Goal: Use online tool/utility

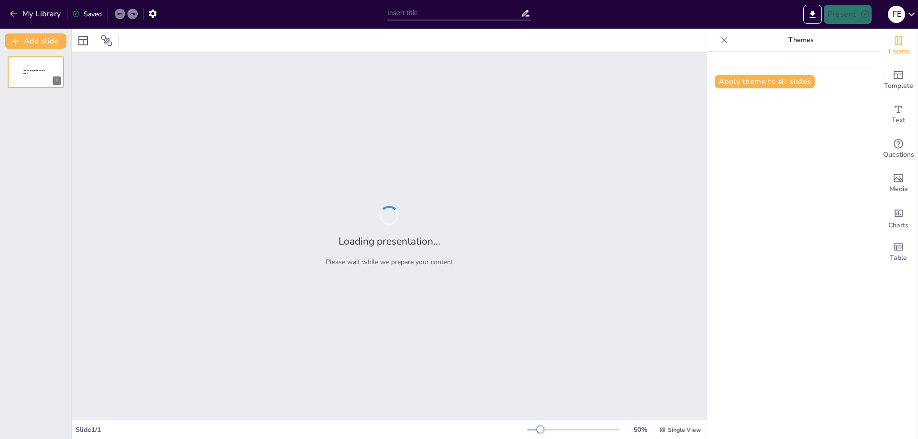
type input "Imported Hochwasser.pptx"
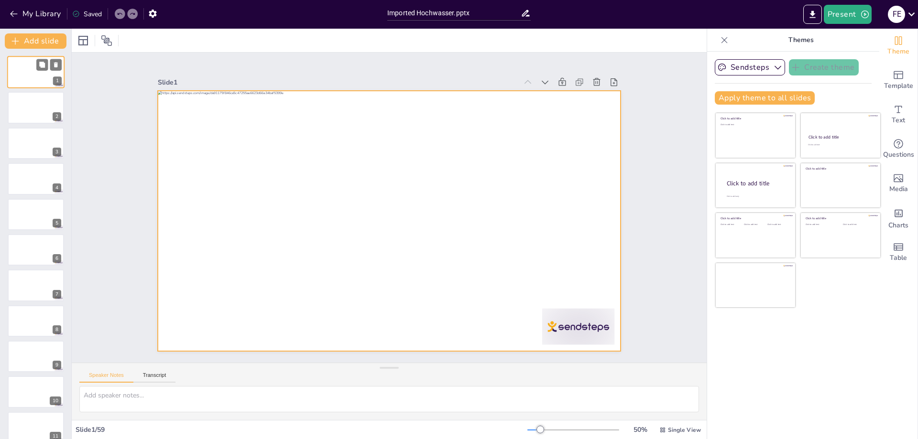
click at [42, 76] on div at bounding box center [35, 72] width 57 height 33
click at [45, 87] on div at bounding box center [35, 72] width 57 height 33
click at [385, 180] on div at bounding box center [389, 221] width 463 height 261
drag, startPoint x: 377, startPoint y: 172, endPoint x: 461, endPoint y: 191, distance: 86.2
click at [409, 201] on div at bounding box center [389, 221] width 463 height 261
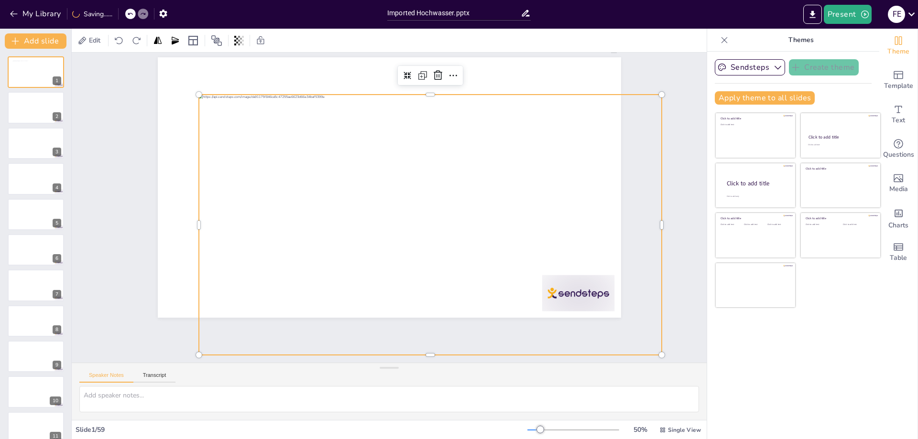
scroll to position [53, 0]
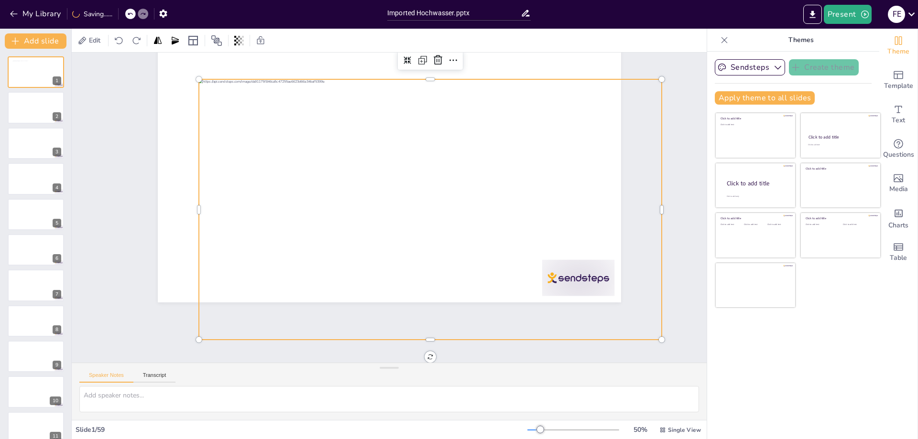
click at [426, 152] on div at bounding box center [430, 209] width 463 height 261
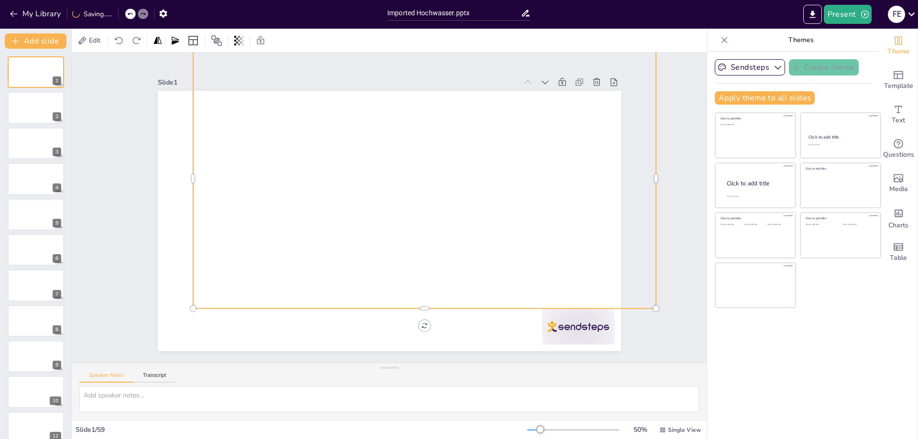
scroll to position [0, 0]
drag, startPoint x: 425, startPoint y: 173, endPoint x: 425, endPoint y: 188, distance: 15.8
click at [410, 167] on div at bounding box center [424, 178] width 463 height 261
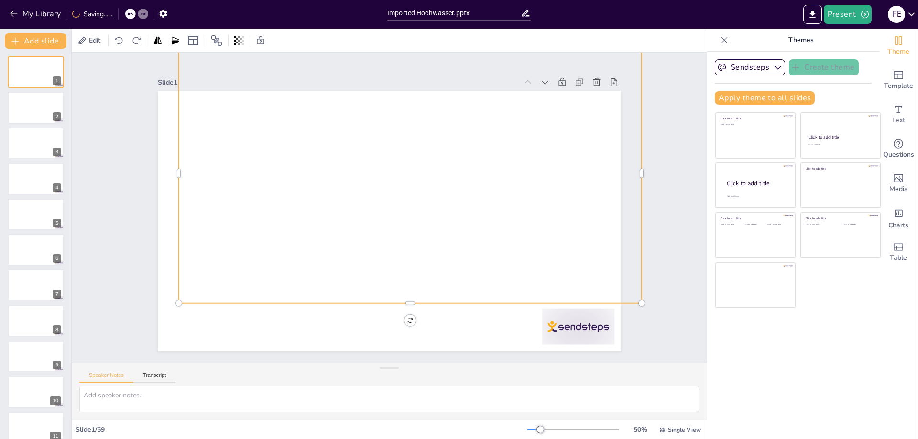
drag, startPoint x: 425, startPoint y: 188, endPoint x: 410, endPoint y: 194, distance: 16.3
click at [387, 192] on div at bounding box center [417, 178] width 507 height 351
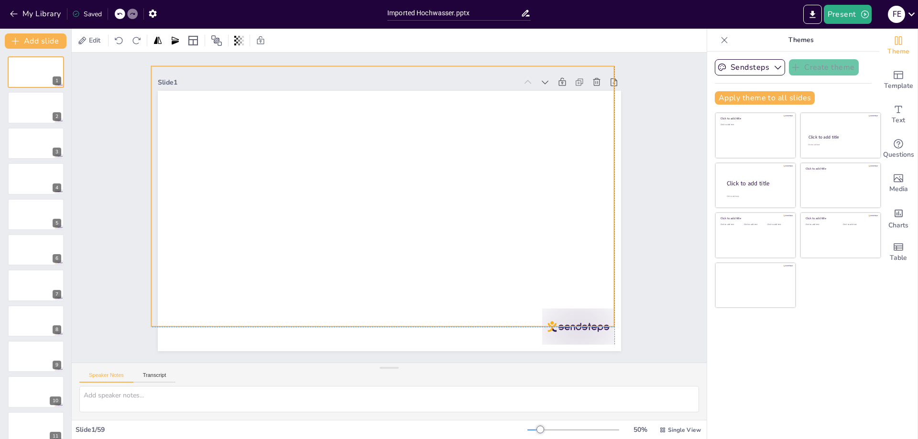
drag, startPoint x: 414, startPoint y: 196, endPoint x: 425, endPoint y: 218, distance: 24.6
click at [425, 218] on div at bounding box center [384, 195] width 488 height 307
